Goal: Information Seeking & Learning: Learn about a topic

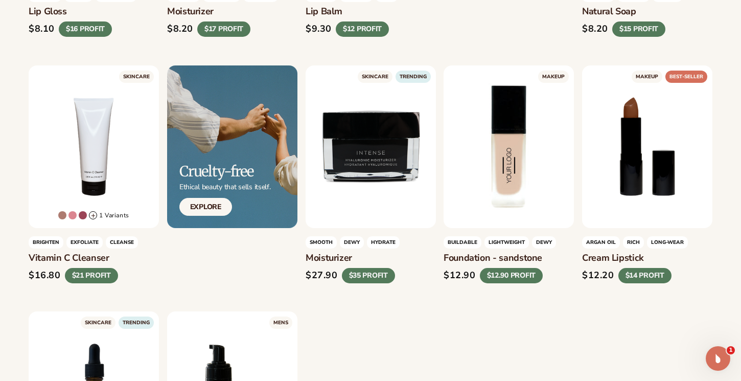
scroll to position [544, 0]
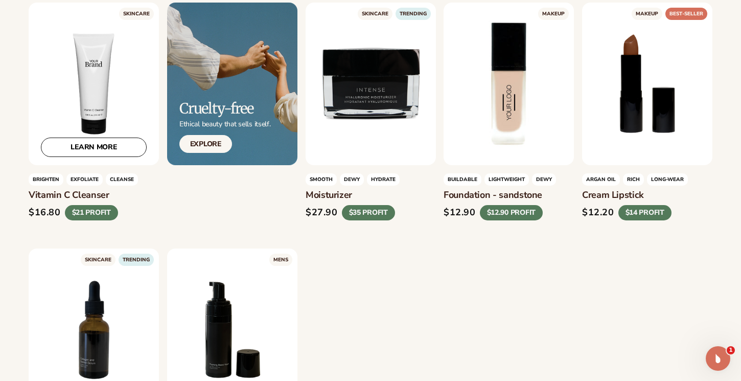
click at [91, 80] on div "LEARN MORE" at bounding box center [94, 84] width 130 height 163
click at [99, 143] on link "LEARN MORE" at bounding box center [94, 147] width 106 height 19
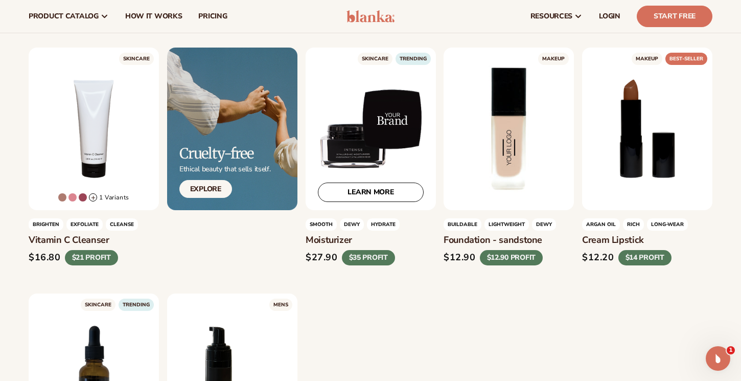
scroll to position [498, 0]
